Goal: Information Seeking & Learning: Find specific fact

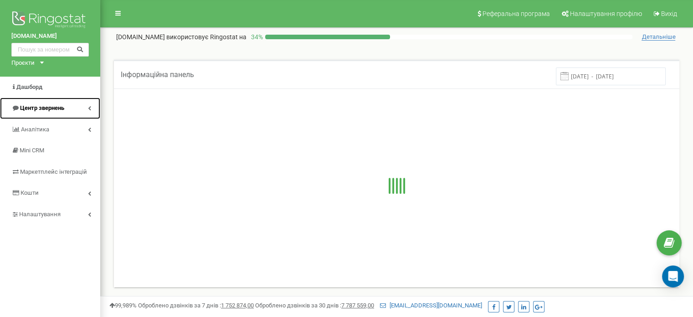
drag, startPoint x: 0, startPoint y: 0, endPoint x: 57, endPoint y: 114, distance: 127.8
click at [57, 114] on link "Центр звернень" at bounding box center [50, 108] width 100 height 21
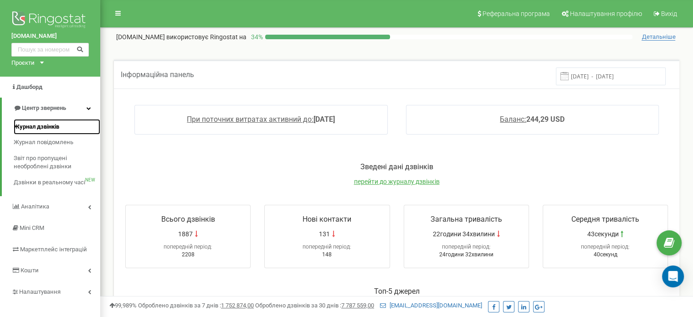
click at [41, 128] on span "Журнал дзвінків" at bounding box center [37, 127] width 46 height 9
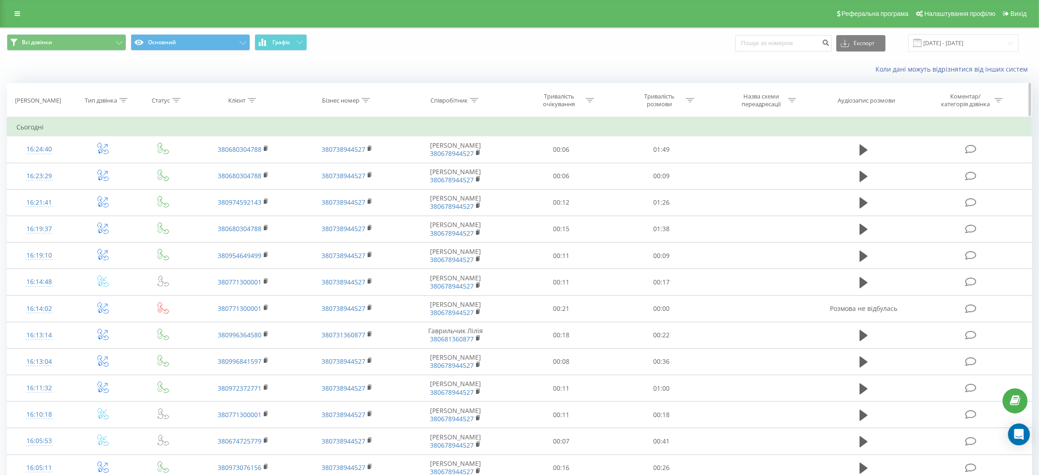
click at [474, 99] on icon at bounding box center [474, 100] width 8 height 5
click at [442, 164] on input "text" at bounding box center [456, 166] width 80 height 16
type input "рівне"
click at [482, 185] on span "OK" at bounding box center [475, 183] width 26 height 14
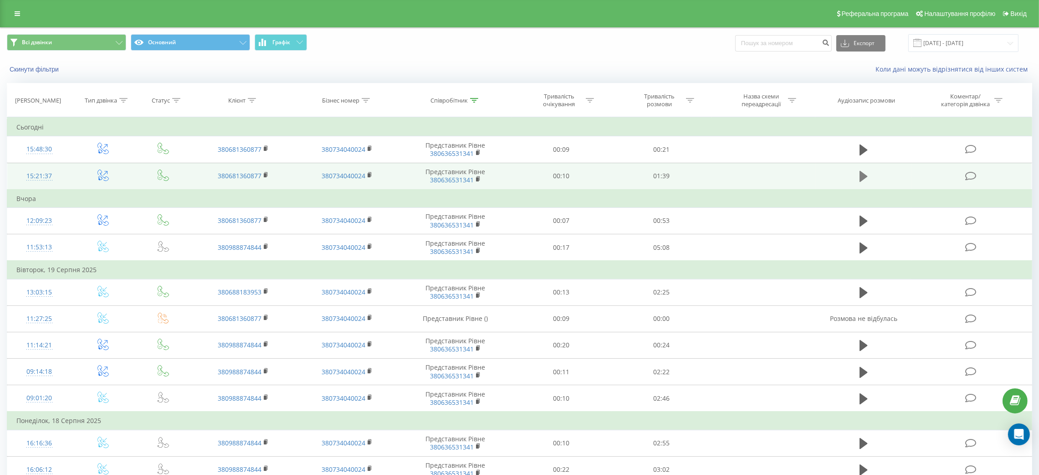
click at [863, 177] on icon at bounding box center [864, 176] width 8 height 11
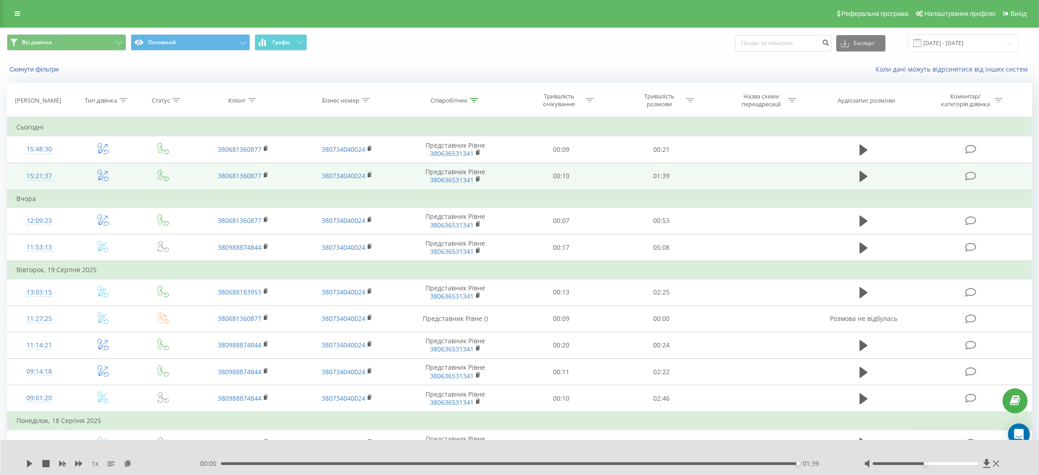
scroll to position [0, 0]
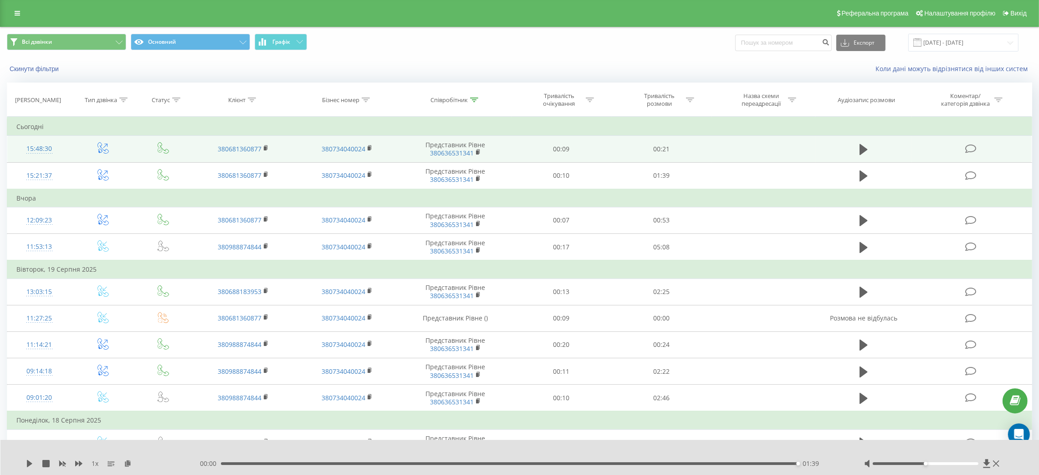
click at [874, 147] on td at bounding box center [864, 149] width 96 height 26
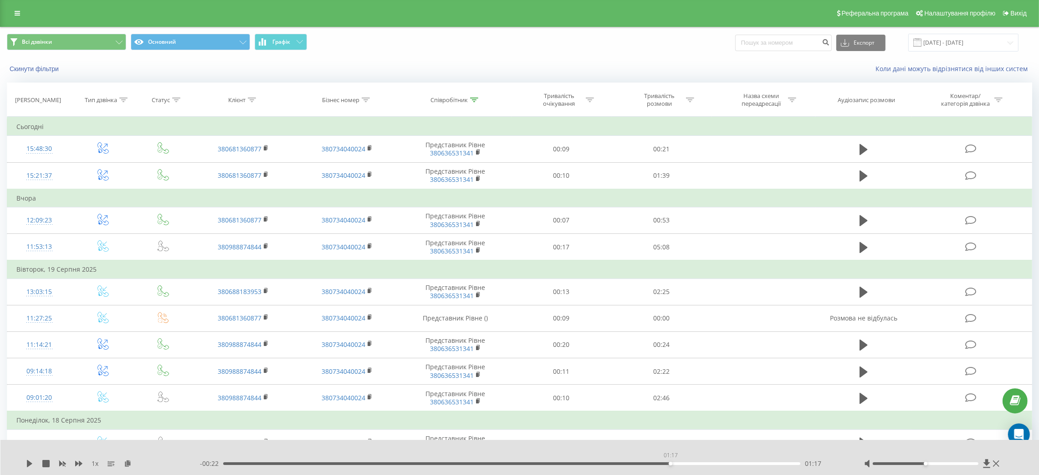
click at [668, 463] on div "01:17" at bounding box center [511, 463] width 577 height 3
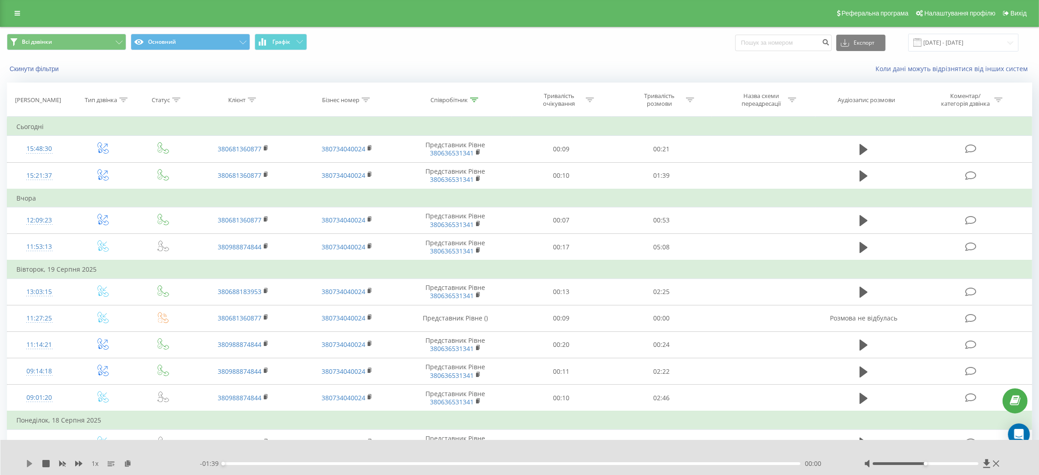
click at [28, 462] on icon at bounding box center [29, 463] width 5 height 7
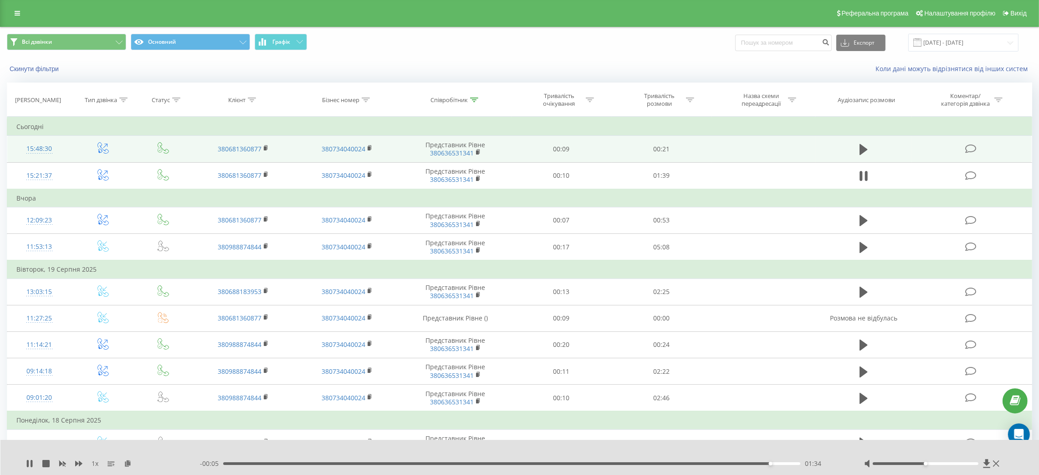
click at [871, 149] on td at bounding box center [864, 149] width 96 height 26
click at [867, 149] on icon at bounding box center [864, 149] width 8 height 13
